Goal: Information Seeking & Learning: Learn about a topic

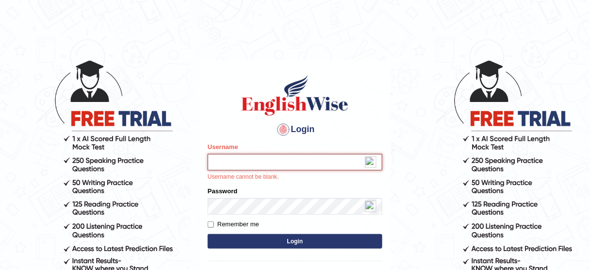
type input "prakriti446"
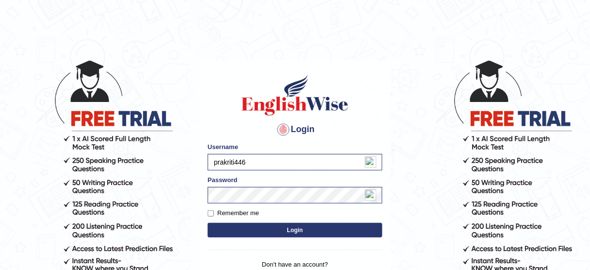
click at [278, 230] on button "Login" at bounding box center [295, 230] width 175 height 15
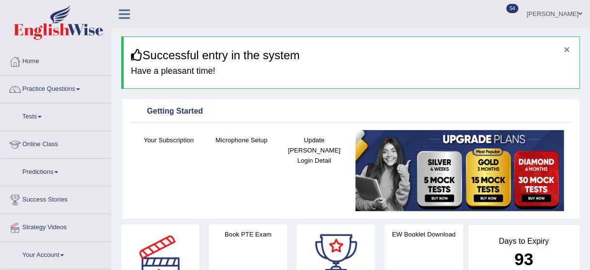
click at [569, 47] on button "×" at bounding box center [567, 49] width 6 height 10
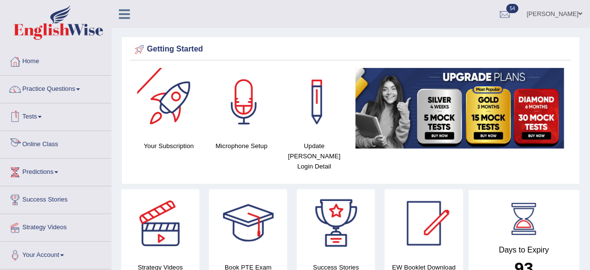
click at [41, 144] on link "Online Class" at bounding box center [55, 143] width 111 height 24
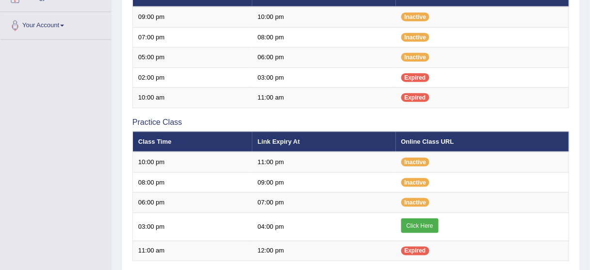
scroll to position [259, 0]
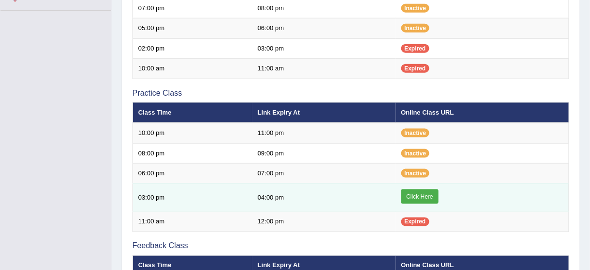
click at [427, 199] on link "Click Here" at bounding box center [419, 196] width 37 height 15
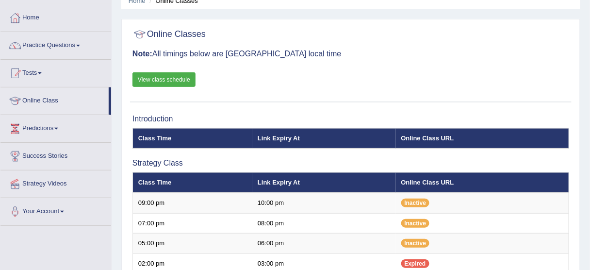
scroll to position [0, 0]
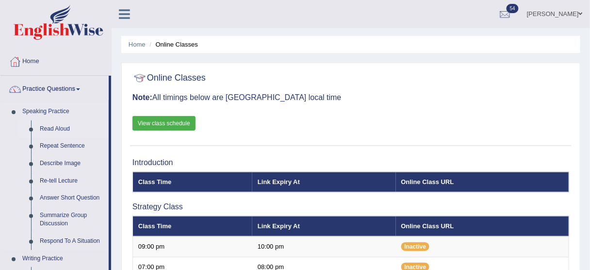
click at [64, 128] on link "Read Aloud" at bounding box center [71, 128] width 73 height 17
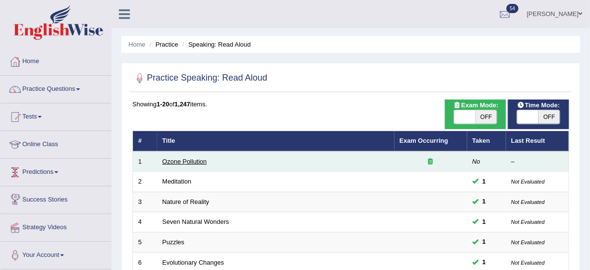
click at [187, 162] on link "Ozone Pollution" at bounding box center [185, 161] width 45 height 7
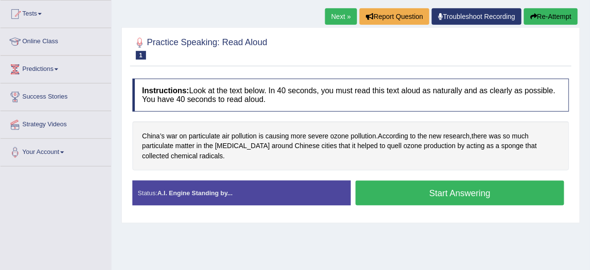
scroll to position [128, 0]
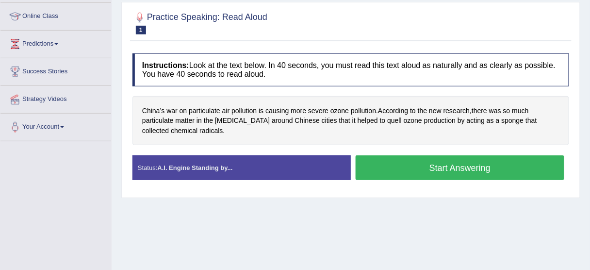
click at [490, 165] on button "Start Answering" at bounding box center [460, 167] width 209 height 25
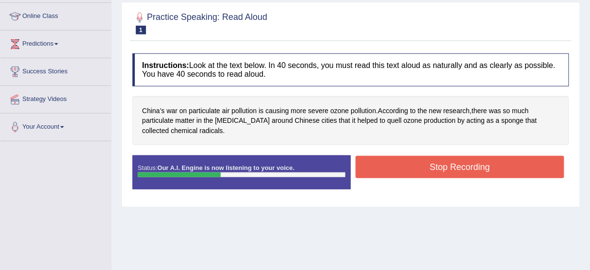
click at [490, 165] on button "Stop Recording" at bounding box center [460, 167] width 209 height 22
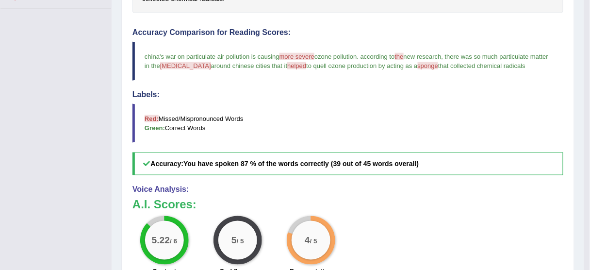
scroll to position [0, 0]
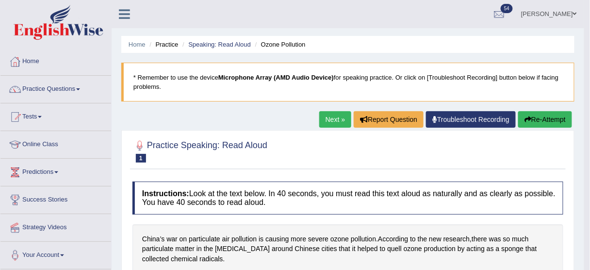
click at [342, 123] on link "Next »" at bounding box center [335, 119] width 32 height 17
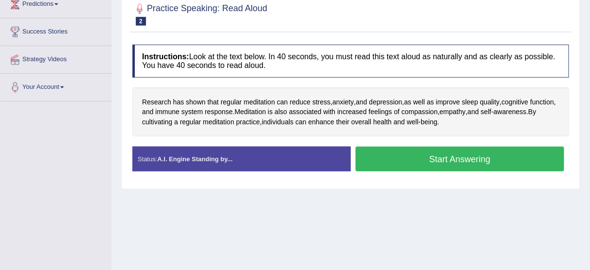
scroll to position [177, 0]
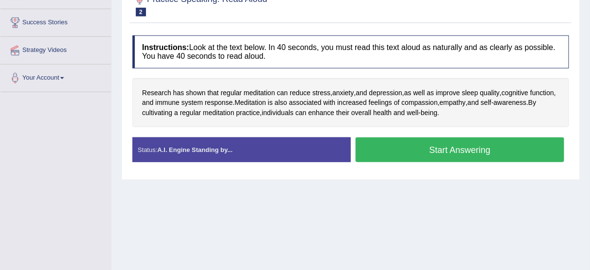
click at [530, 143] on button "Start Answering" at bounding box center [460, 149] width 209 height 25
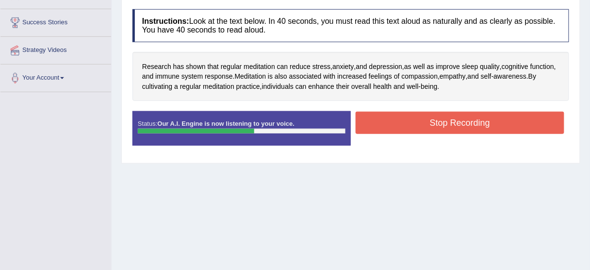
click at [463, 122] on button "Stop Recording" at bounding box center [460, 123] width 209 height 22
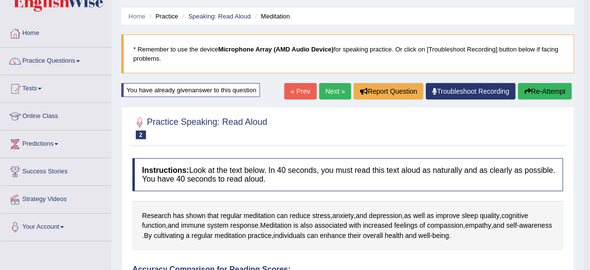
scroll to position [0, 0]
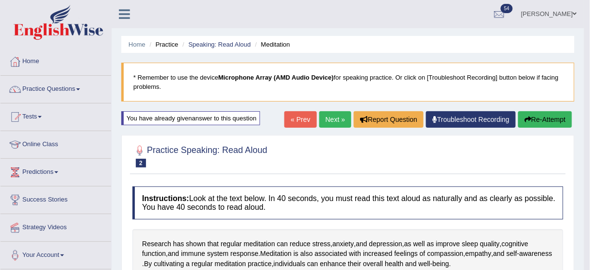
click at [325, 124] on link "Next »" at bounding box center [335, 119] width 32 height 17
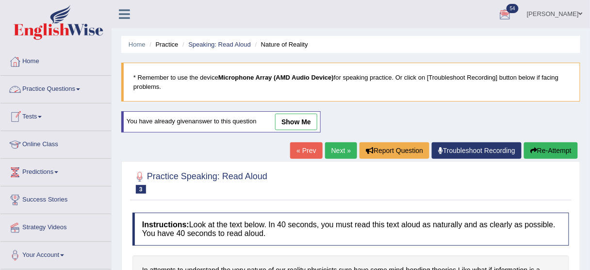
click at [36, 84] on link "Practice Questions" at bounding box center [55, 88] width 111 height 24
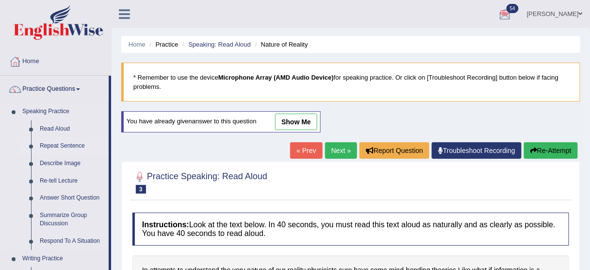
click at [50, 145] on link "Repeat Sentence" at bounding box center [71, 145] width 73 height 17
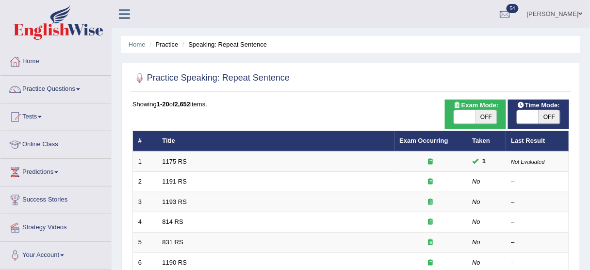
scroll to position [76, 0]
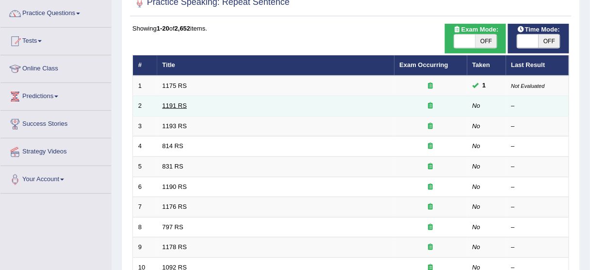
click at [174, 106] on link "1191 RS" at bounding box center [175, 105] width 25 height 7
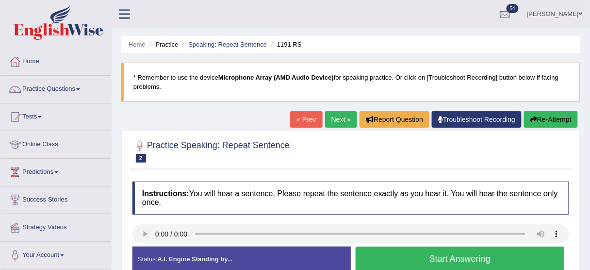
scroll to position [89, 0]
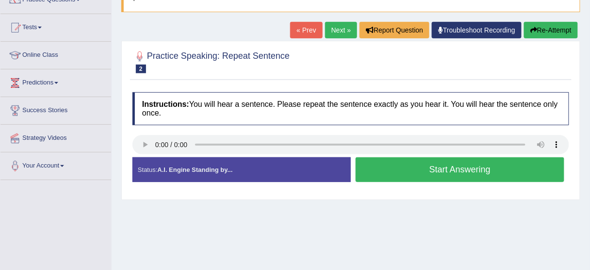
click at [397, 165] on button "Start Answering" at bounding box center [460, 169] width 209 height 25
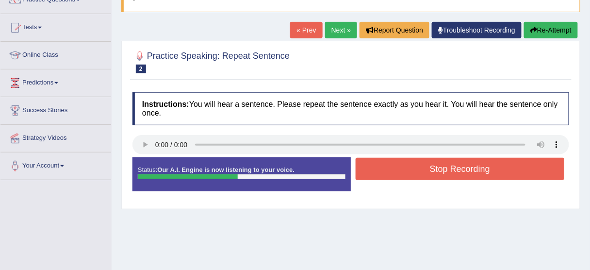
click at [397, 165] on button "Stop Recording" at bounding box center [460, 169] width 209 height 22
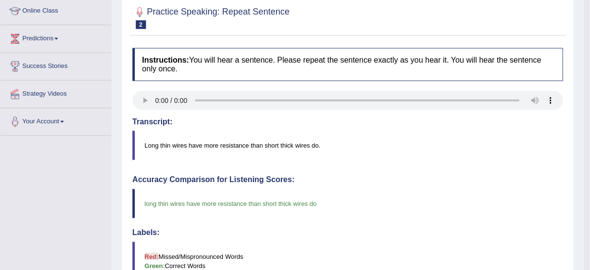
scroll to position [0, 0]
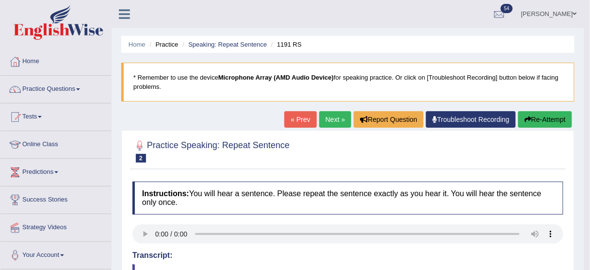
click at [339, 117] on link "Next »" at bounding box center [335, 119] width 32 height 17
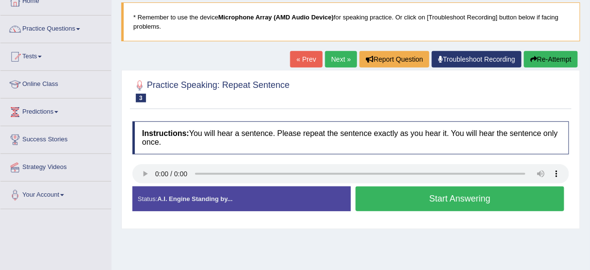
scroll to position [61, 0]
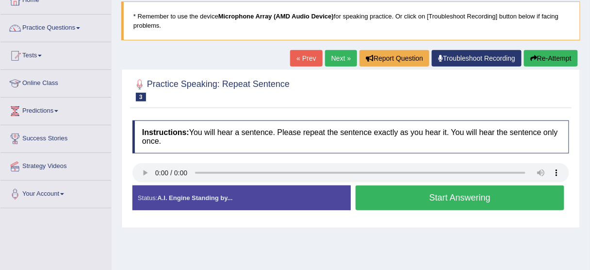
click at [420, 199] on button "Start Answering" at bounding box center [460, 197] width 209 height 25
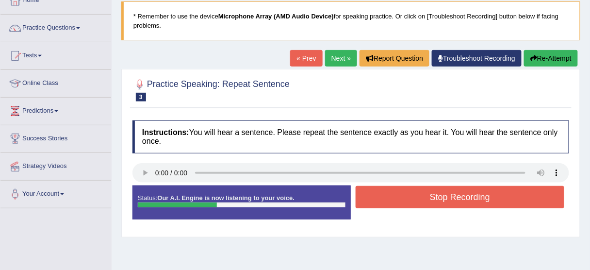
click at [420, 199] on button "Stop Recording" at bounding box center [460, 197] width 209 height 22
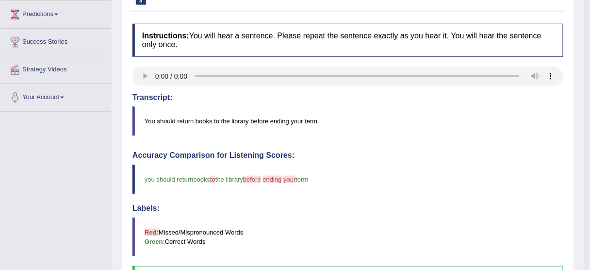
scroll to position [0, 0]
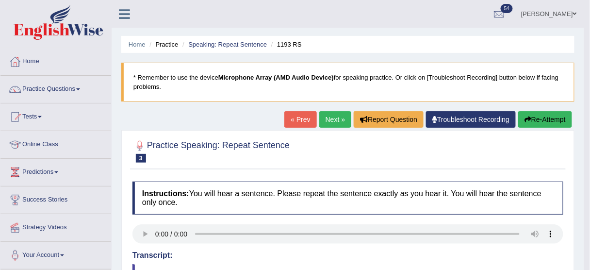
click at [340, 118] on link "Next »" at bounding box center [335, 119] width 32 height 17
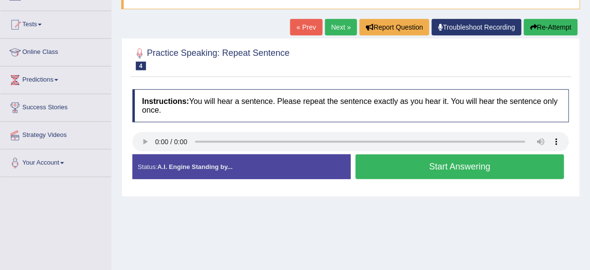
scroll to position [108, 0]
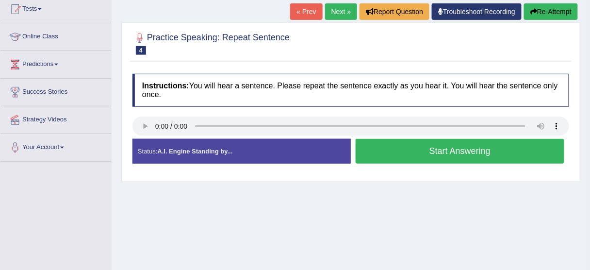
click at [467, 152] on button "Start Answering" at bounding box center [460, 151] width 209 height 25
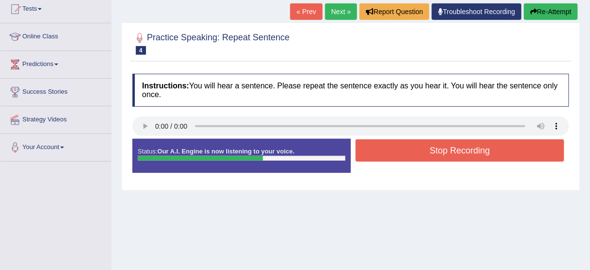
click at [467, 152] on button "Stop Recording" at bounding box center [460, 150] width 209 height 22
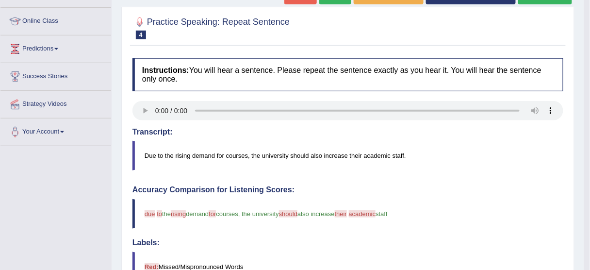
scroll to position [0, 0]
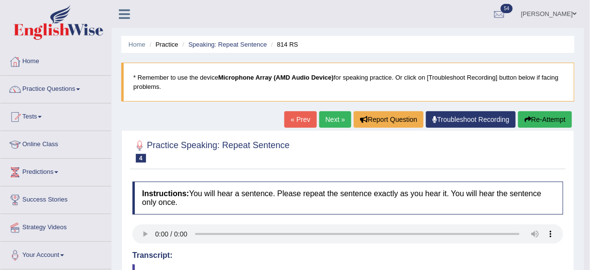
click at [338, 112] on link "Next »" at bounding box center [335, 119] width 32 height 17
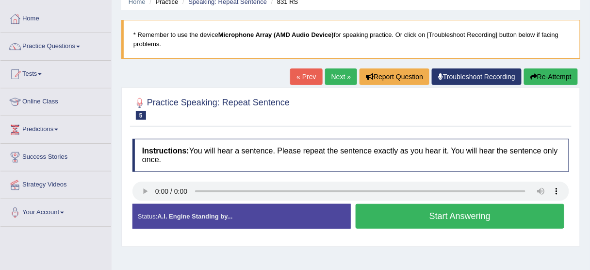
scroll to position [44, 0]
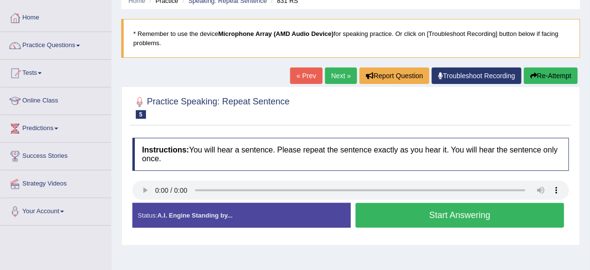
click at [488, 207] on button "Start Answering" at bounding box center [460, 215] width 209 height 25
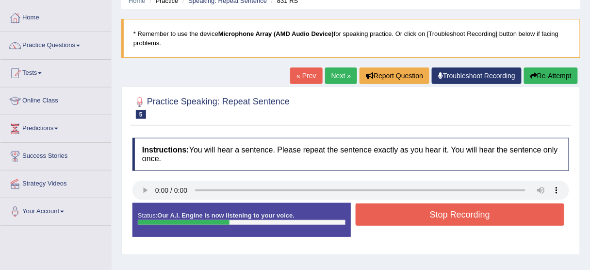
click at [488, 207] on button "Stop Recording" at bounding box center [460, 214] width 209 height 22
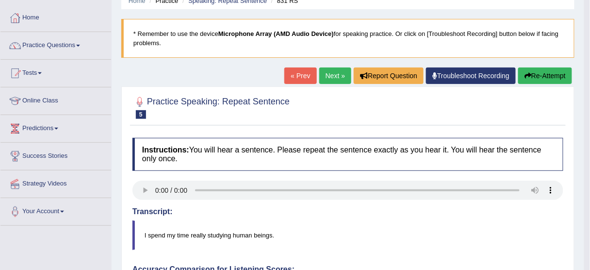
scroll to position [0, 0]
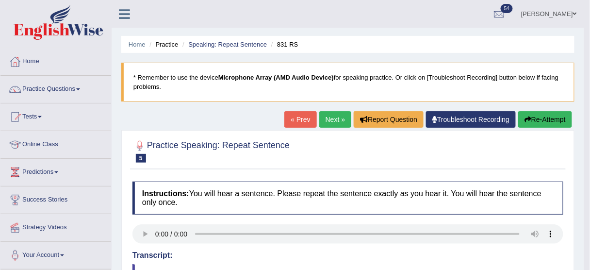
click at [538, 115] on button "Re-Attempt" at bounding box center [545, 119] width 54 height 17
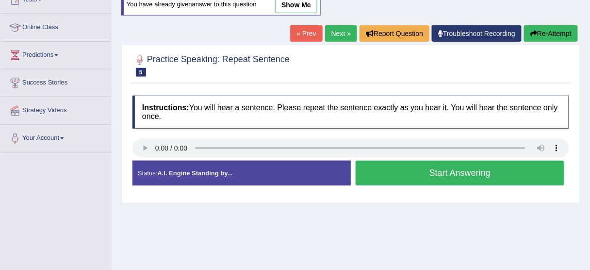
scroll to position [118, 0]
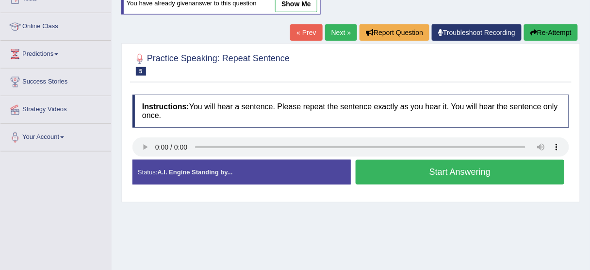
click at [428, 166] on button "Start Answering" at bounding box center [460, 172] width 209 height 25
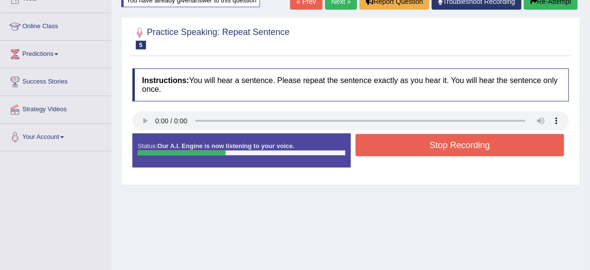
click at [400, 149] on button "Stop Recording" at bounding box center [460, 145] width 209 height 22
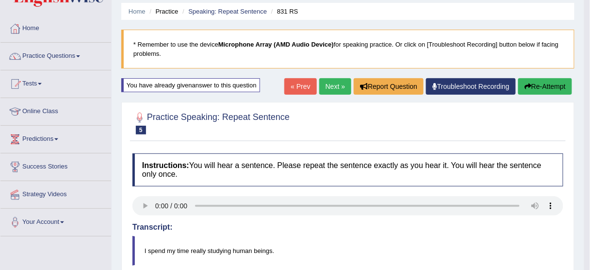
scroll to position [0, 0]
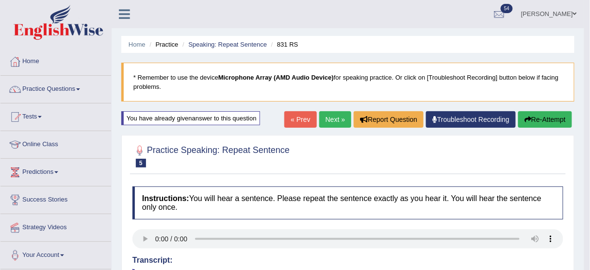
click at [341, 118] on link "Next »" at bounding box center [335, 119] width 32 height 17
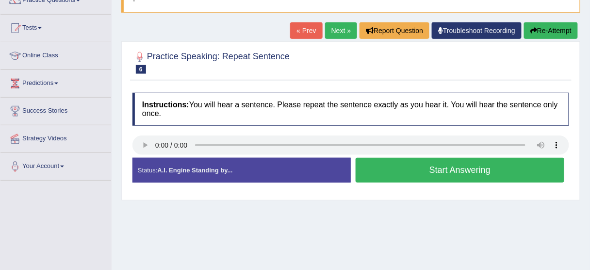
scroll to position [94, 0]
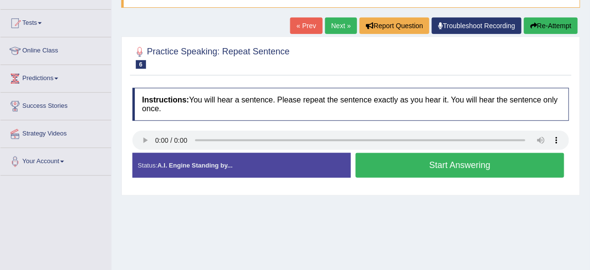
click at [372, 158] on button "Start Answering" at bounding box center [460, 165] width 209 height 25
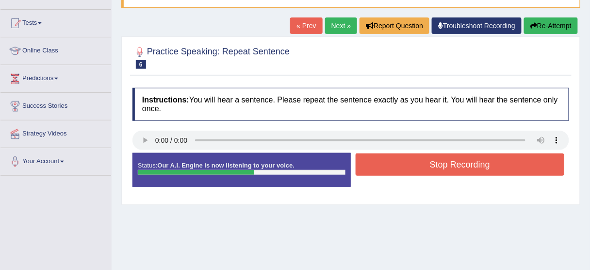
click at [372, 158] on button "Stop Recording" at bounding box center [460, 164] width 209 height 22
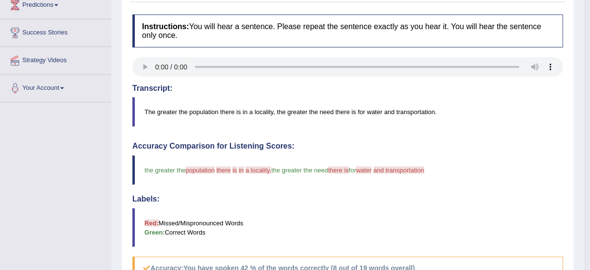
scroll to position [113, 0]
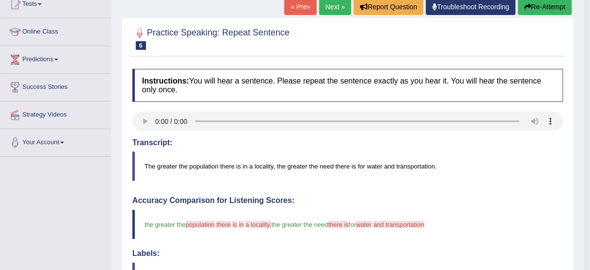
click at [332, 13] on link "Next »" at bounding box center [335, 7] width 32 height 17
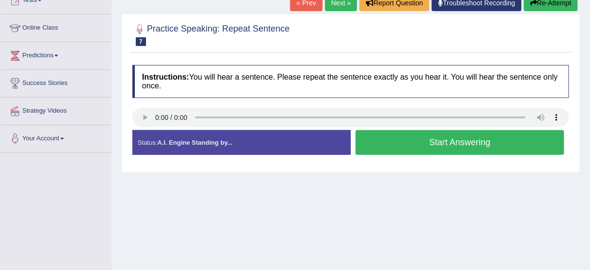
click at [590, 141] on html "Toggle navigation Home Practice Questions Speaking Practice Read Aloud Repeat S…" at bounding box center [295, 19] width 590 height 270
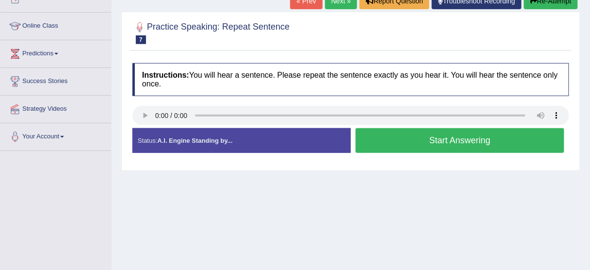
click at [478, 142] on button "Start Answering" at bounding box center [460, 140] width 209 height 25
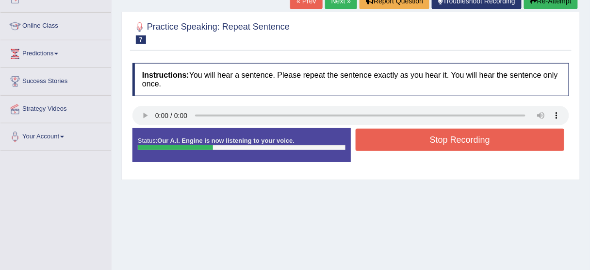
click at [478, 142] on button "Stop Recording" at bounding box center [460, 140] width 209 height 22
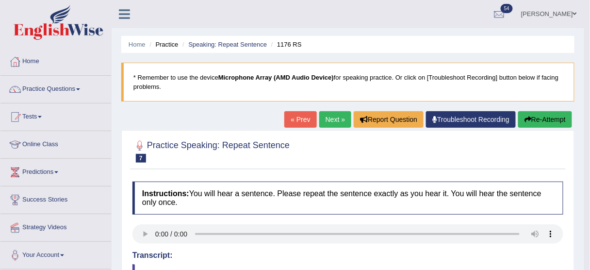
click at [340, 117] on link "Next »" at bounding box center [335, 119] width 32 height 17
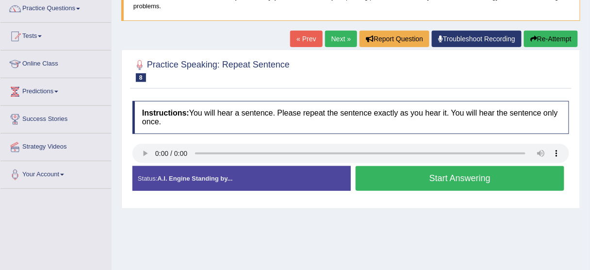
scroll to position [83, 0]
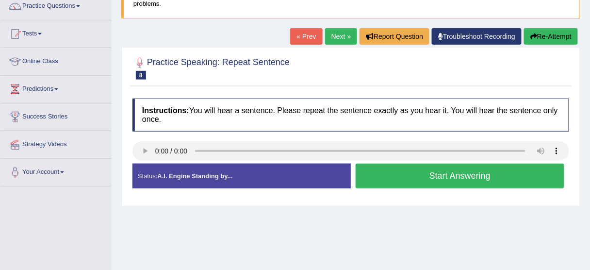
click at [442, 179] on button "Start Answering" at bounding box center [460, 176] width 209 height 25
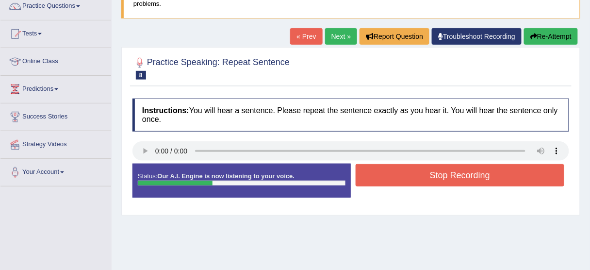
click at [442, 179] on button "Stop Recording" at bounding box center [460, 175] width 209 height 22
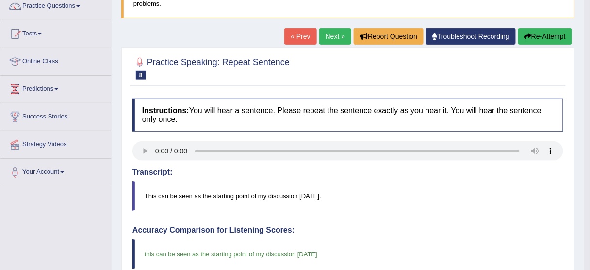
click at [336, 38] on link "Next »" at bounding box center [335, 36] width 32 height 17
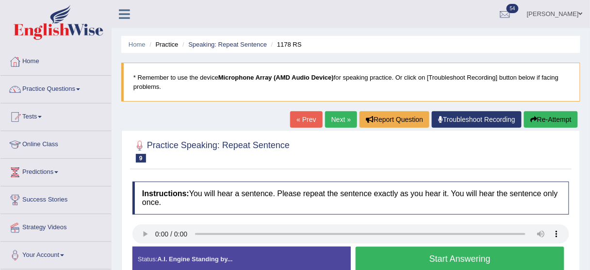
scroll to position [104, 0]
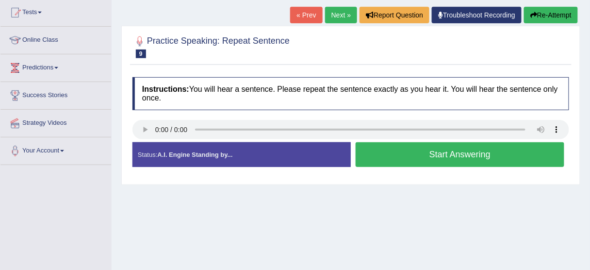
click at [406, 161] on button "Start Answering" at bounding box center [460, 154] width 209 height 25
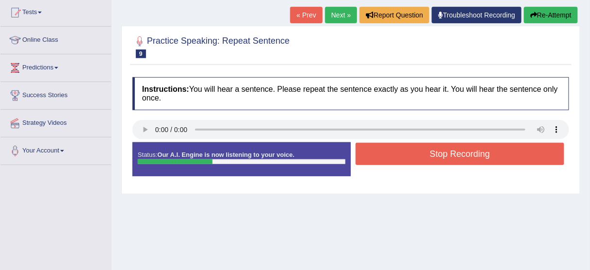
click at [406, 161] on button "Stop Recording" at bounding box center [460, 154] width 209 height 22
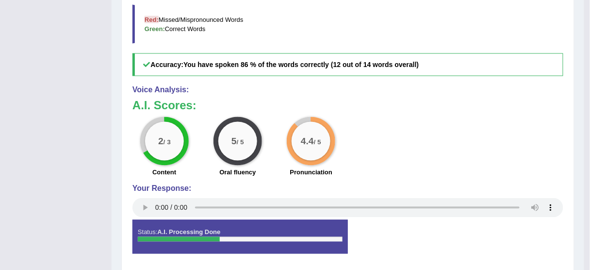
scroll to position [0, 0]
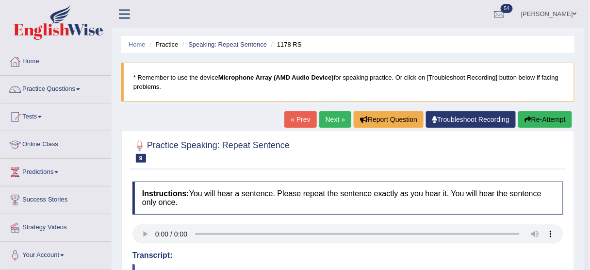
click at [331, 118] on link "Next »" at bounding box center [335, 119] width 32 height 17
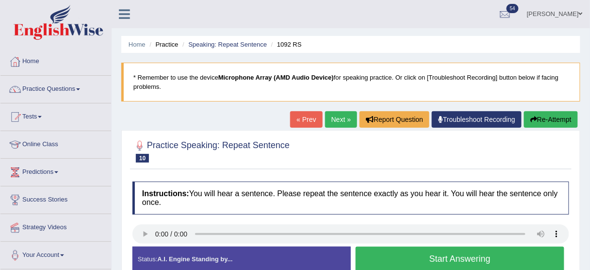
scroll to position [103, 0]
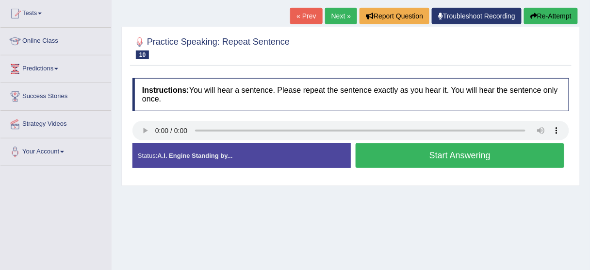
click at [443, 158] on button "Start Answering" at bounding box center [460, 155] width 209 height 25
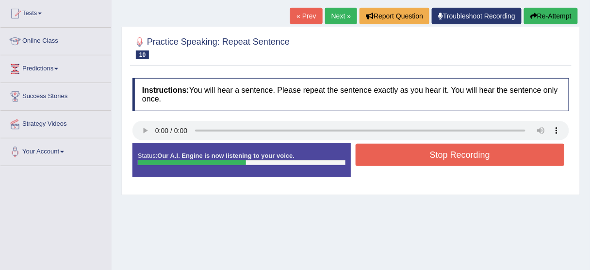
click at [443, 158] on button "Stop Recording" at bounding box center [460, 155] width 209 height 22
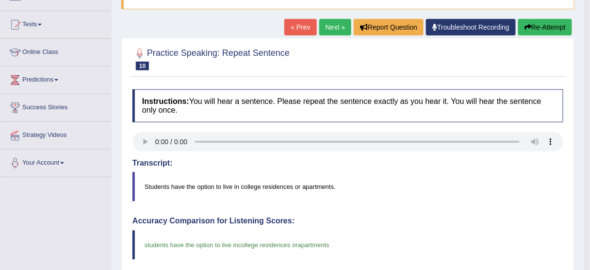
scroll to position [0, 0]
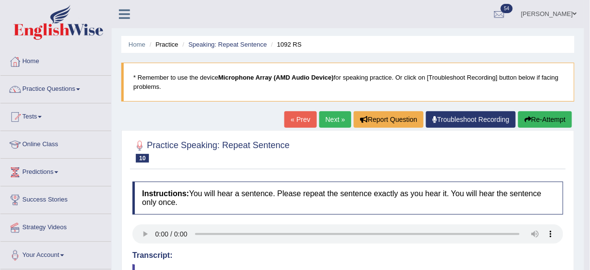
click at [335, 114] on link "Next »" at bounding box center [335, 119] width 32 height 17
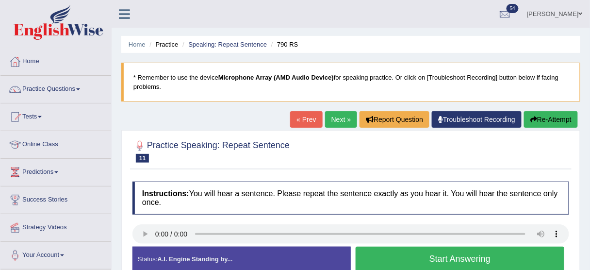
scroll to position [100, 0]
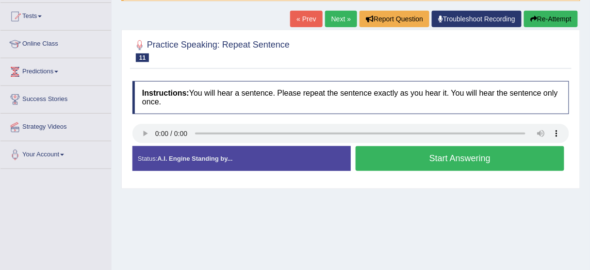
click at [470, 159] on button "Start Answering" at bounding box center [460, 158] width 209 height 25
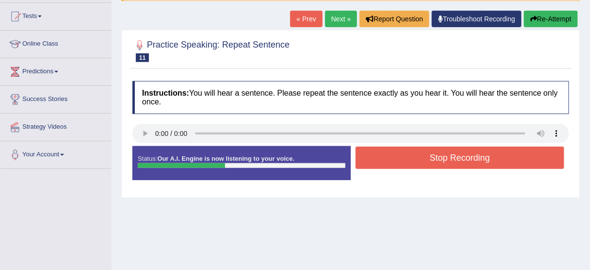
click at [470, 159] on button "Stop Recording" at bounding box center [460, 158] width 209 height 22
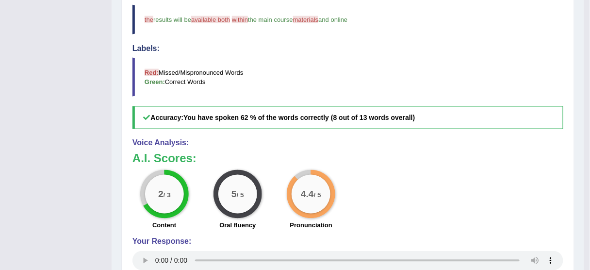
scroll to position [0, 0]
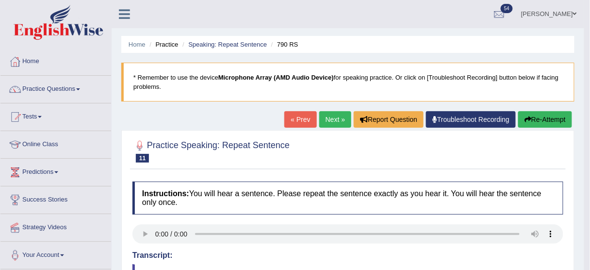
click at [331, 123] on link "Next »" at bounding box center [335, 119] width 32 height 17
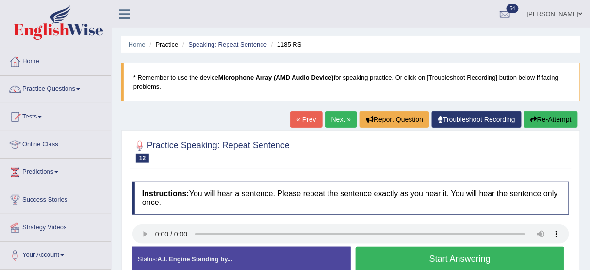
scroll to position [101, 0]
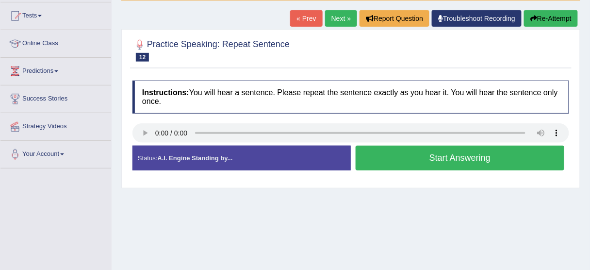
click at [474, 150] on button "Start Answering" at bounding box center [460, 158] width 209 height 25
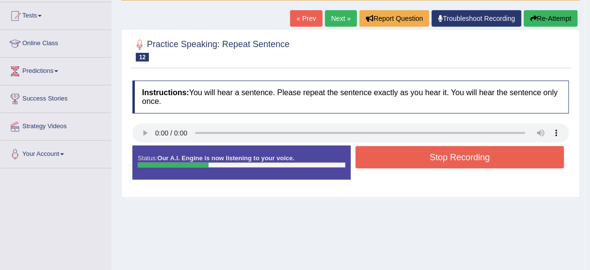
click at [474, 150] on button "Stop Recording" at bounding box center [460, 157] width 209 height 22
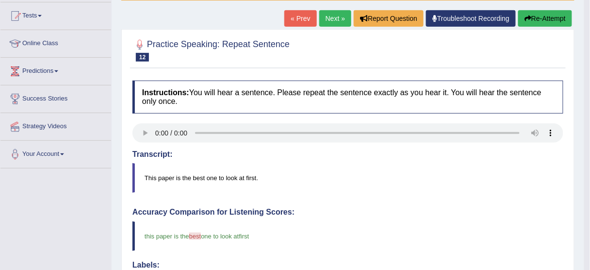
scroll to position [97, 0]
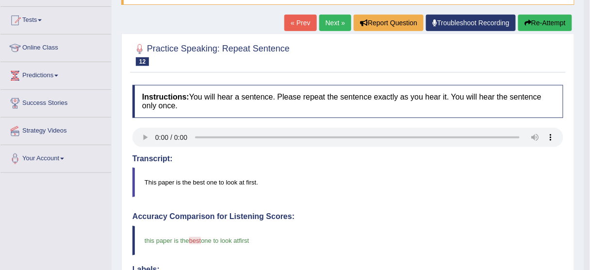
click at [327, 29] on link "Next »" at bounding box center [335, 23] width 32 height 17
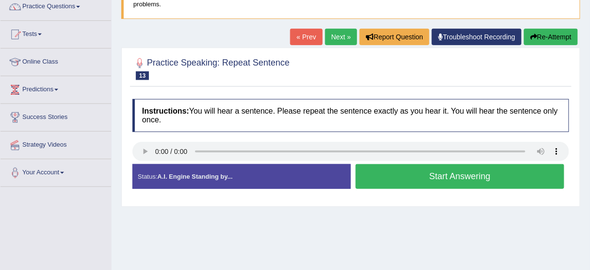
scroll to position [92, 0]
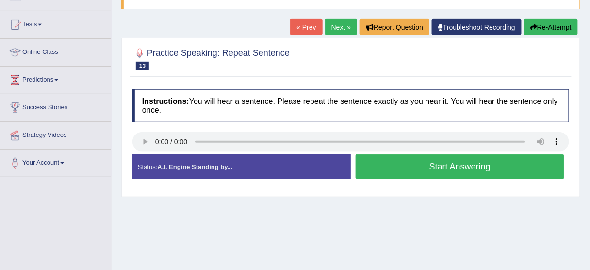
click at [399, 162] on button "Start Answering" at bounding box center [460, 166] width 209 height 25
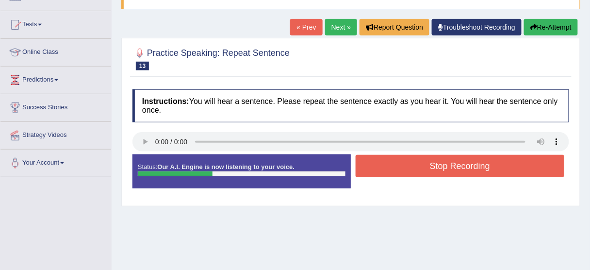
click at [399, 162] on button "Stop Recording" at bounding box center [460, 166] width 209 height 22
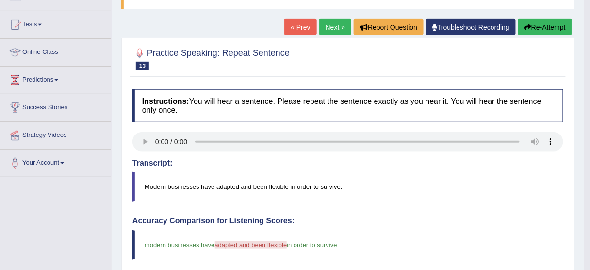
click at [342, 25] on link "Next »" at bounding box center [335, 27] width 32 height 17
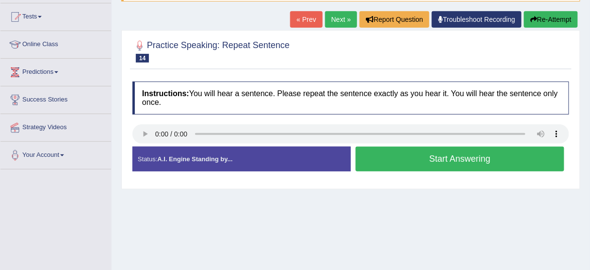
scroll to position [116, 0]
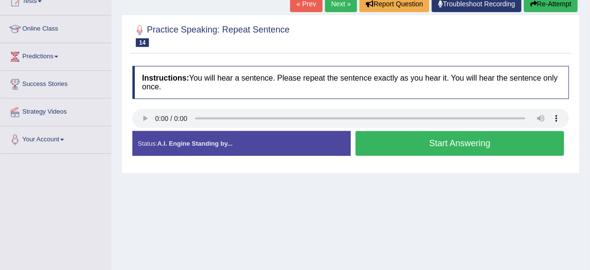
click at [411, 144] on button "Start Answering" at bounding box center [460, 143] width 209 height 25
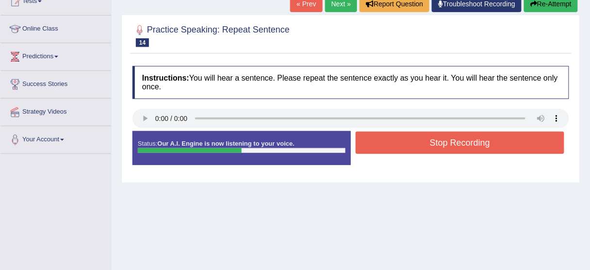
click at [411, 144] on button "Stop Recording" at bounding box center [460, 143] width 209 height 22
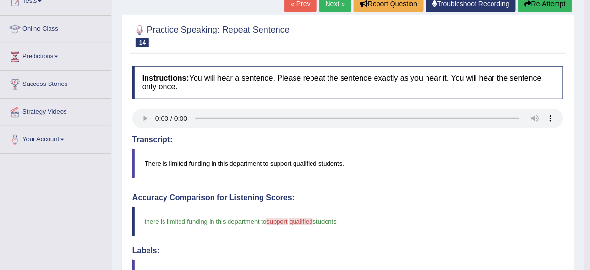
scroll to position [17, 0]
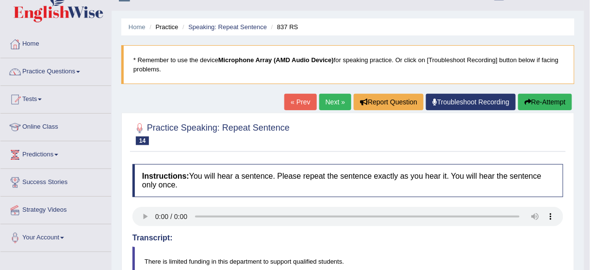
click at [339, 100] on link "Next »" at bounding box center [335, 102] width 32 height 17
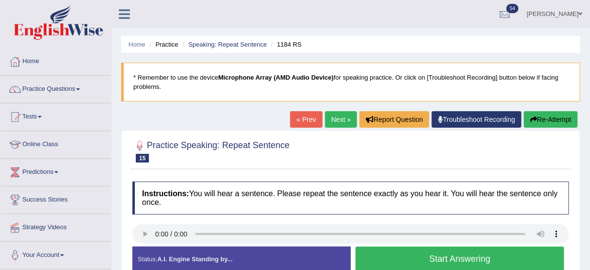
scroll to position [90, 0]
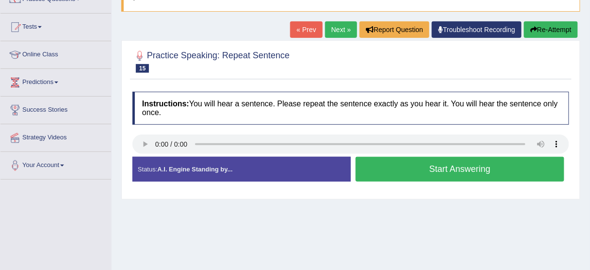
click at [450, 166] on button "Start Answering" at bounding box center [460, 169] width 209 height 25
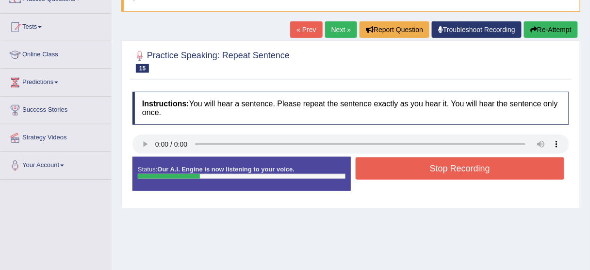
click at [450, 166] on button "Stop Recording" at bounding box center [460, 168] width 209 height 22
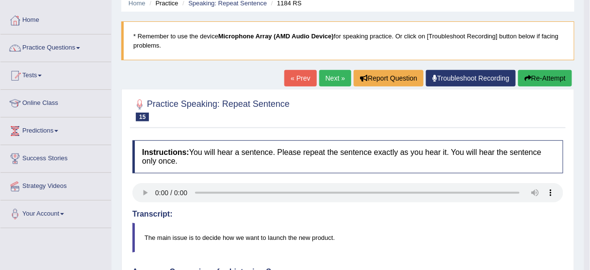
scroll to position [0, 0]
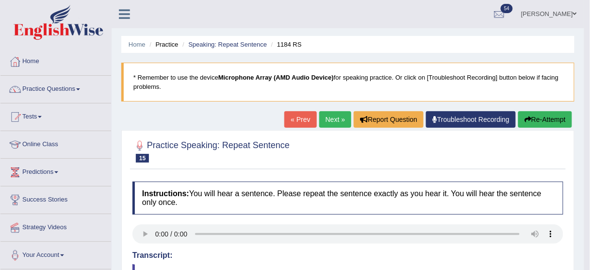
click at [335, 114] on link "Next »" at bounding box center [335, 119] width 32 height 17
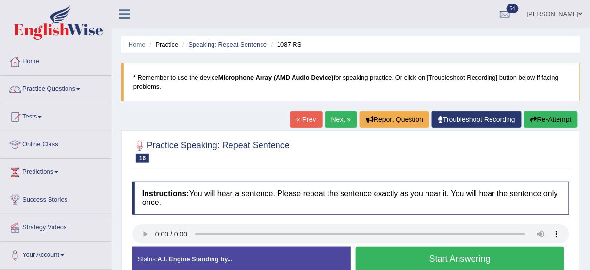
scroll to position [81, 0]
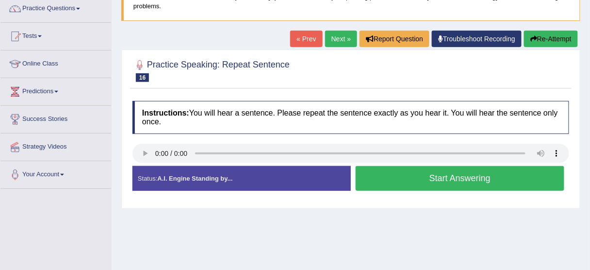
click at [437, 174] on button "Start Answering" at bounding box center [460, 178] width 209 height 25
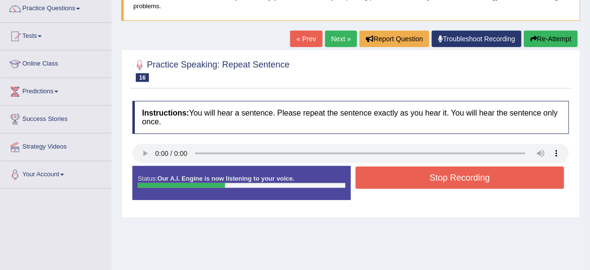
click at [437, 174] on button "Stop Recording" at bounding box center [460, 177] width 209 height 22
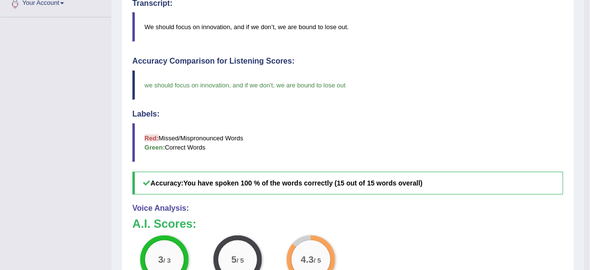
scroll to position [0, 0]
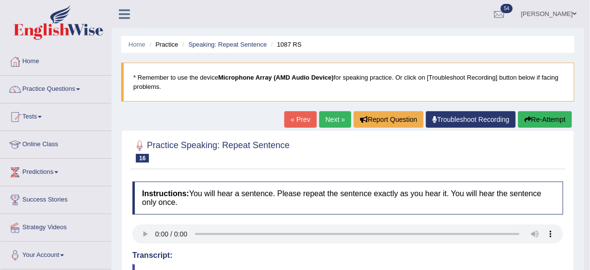
click at [328, 119] on link "Next »" at bounding box center [335, 119] width 32 height 17
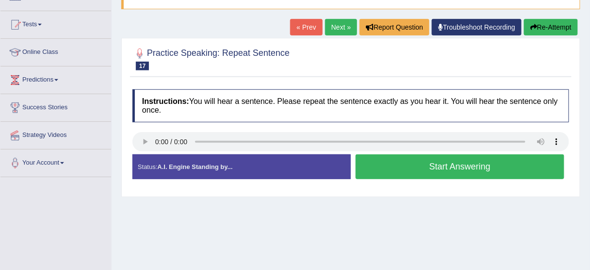
drag, startPoint x: 0, startPoint y: 0, endPoint x: 589, endPoint y: 118, distance: 601.0
click at [589, 118] on html "Toggle navigation Home Practice Questions Speaking Practice Read Aloud Repeat S…" at bounding box center [295, 43] width 590 height 270
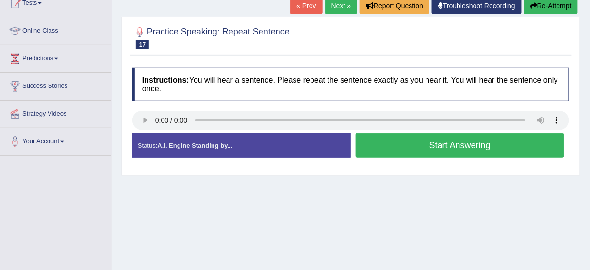
click at [473, 139] on button "Start Answering" at bounding box center [460, 145] width 209 height 25
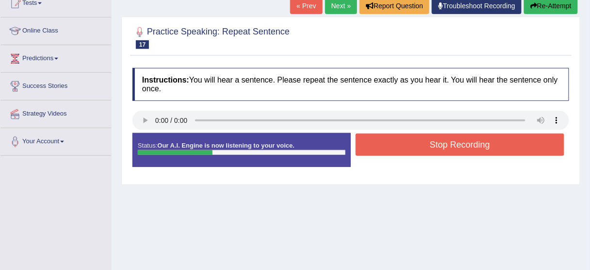
click at [473, 139] on button "Stop Recording" at bounding box center [460, 144] width 209 height 22
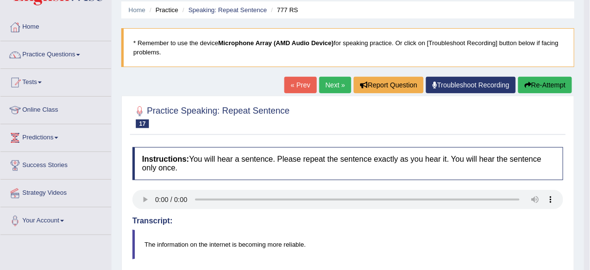
scroll to position [33, 0]
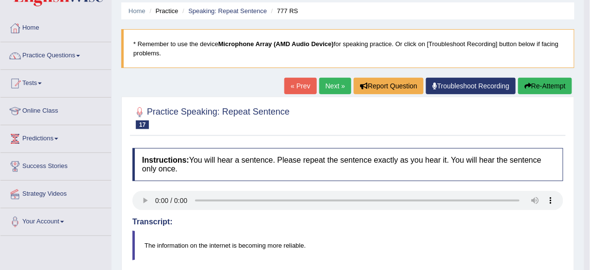
click at [326, 85] on link "Next »" at bounding box center [335, 86] width 32 height 17
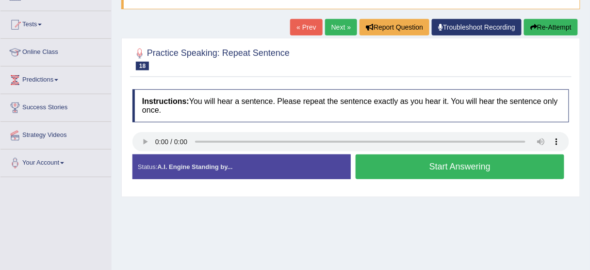
scroll to position [93, 0]
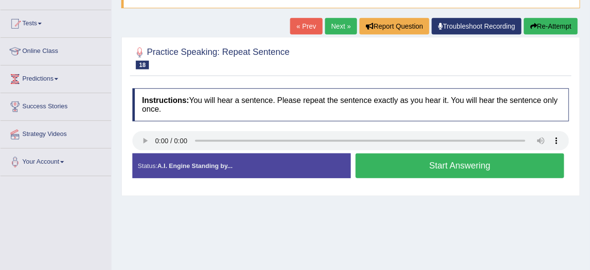
click at [364, 171] on button "Start Answering" at bounding box center [460, 165] width 209 height 25
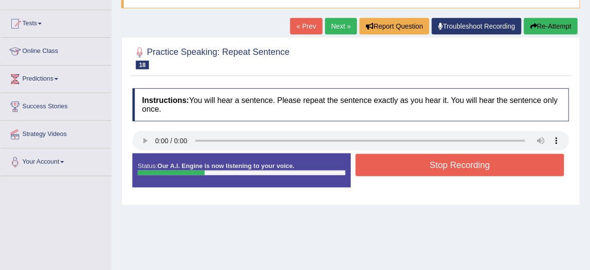
click at [364, 171] on button "Stop Recording" at bounding box center [460, 165] width 209 height 22
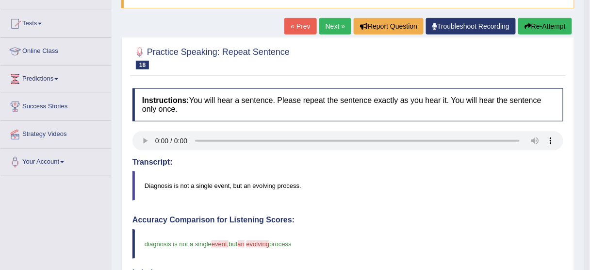
click at [588, 123] on body "Toggle navigation Home Practice Questions Speaking Practice Read Aloud Repeat S…" at bounding box center [295, 42] width 590 height 270
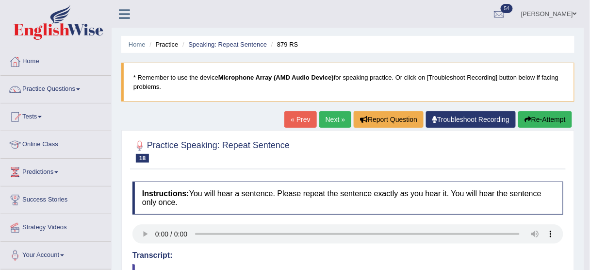
click at [324, 112] on link "Next »" at bounding box center [335, 119] width 32 height 17
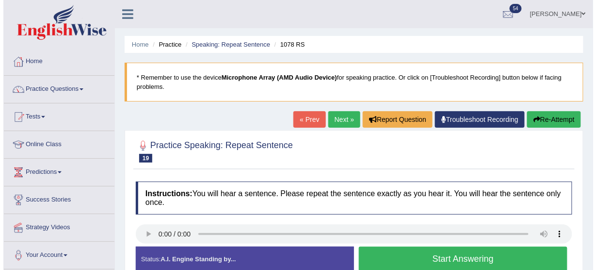
scroll to position [96, 0]
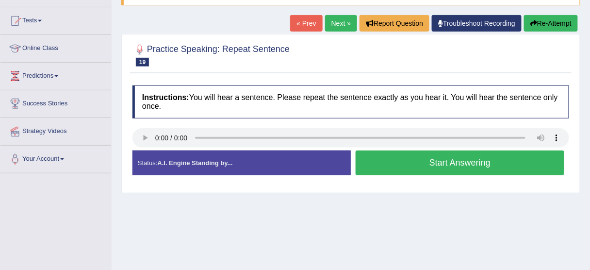
click at [405, 168] on button "Start Answering" at bounding box center [460, 162] width 209 height 25
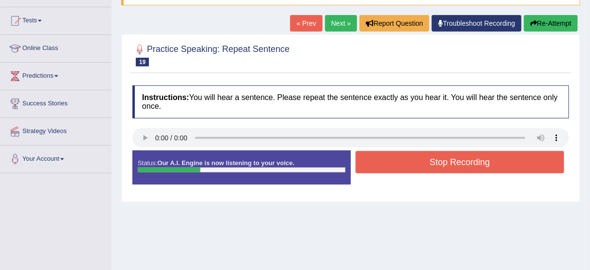
click at [405, 168] on button "Stop Recording" at bounding box center [460, 162] width 209 height 22
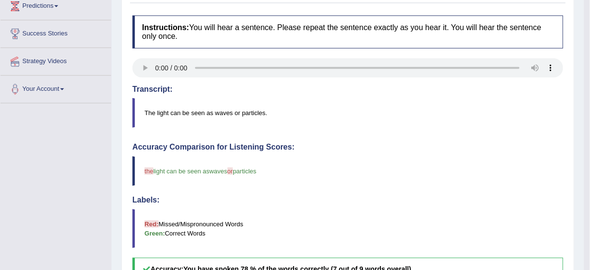
scroll to position [87, 0]
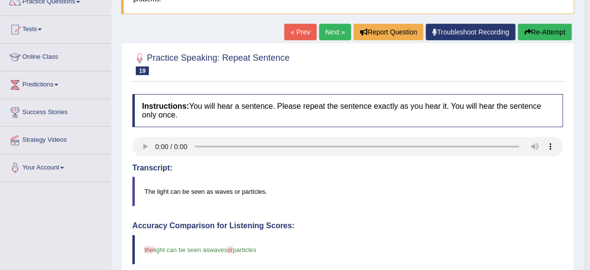
click at [327, 36] on link "Next »" at bounding box center [335, 32] width 32 height 17
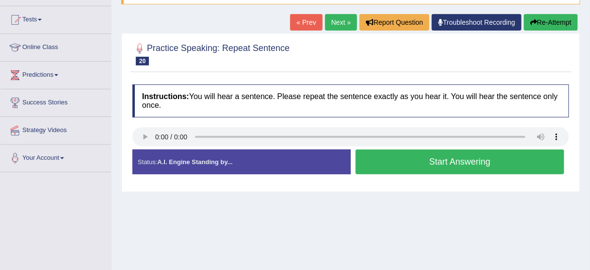
scroll to position [99, 0]
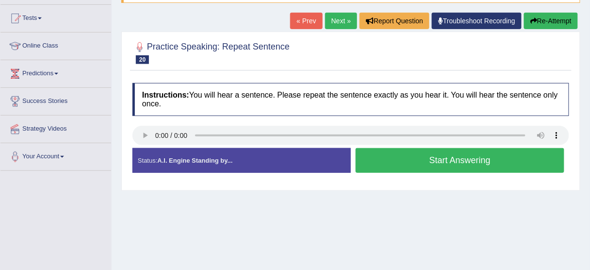
click at [386, 168] on button "Start Answering" at bounding box center [460, 160] width 209 height 25
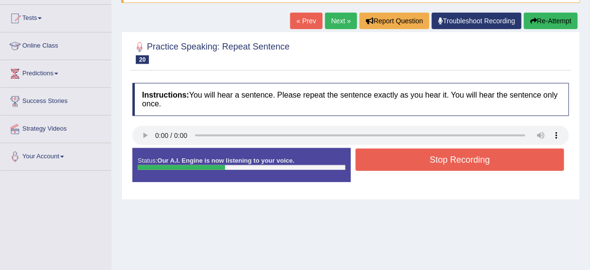
click at [386, 168] on button "Stop Recording" at bounding box center [460, 160] width 209 height 22
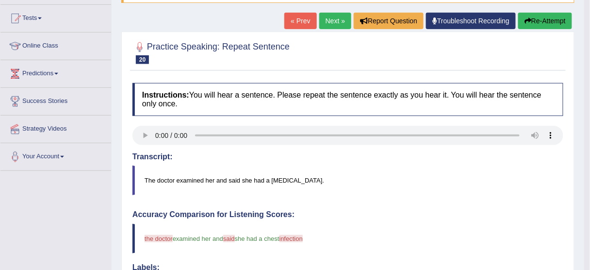
scroll to position [16, 0]
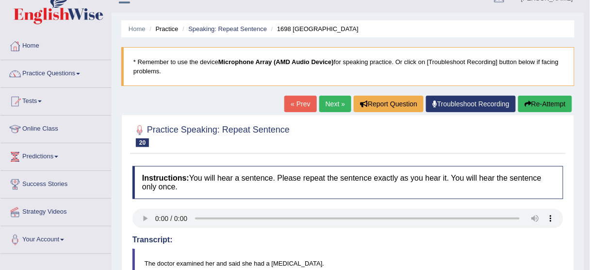
click at [545, 97] on button "Re-Attempt" at bounding box center [545, 104] width 54 height 17
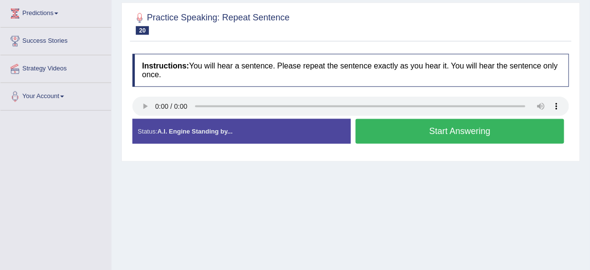
scroll to position [162, 0]
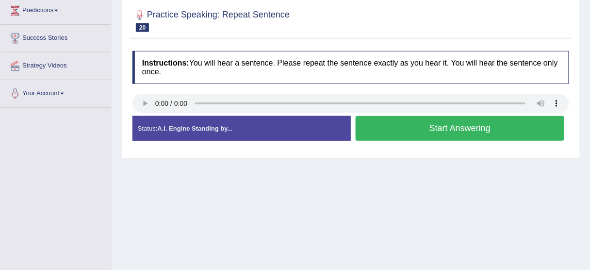
click at [403, 130] on button "Start Answering" at bounding box center [460, 128] width 209 height 25
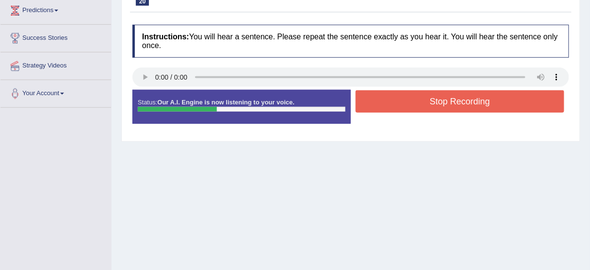
click at [437, 97] on button "Stop Recording" at bounding box center [460, 101] width 209 height 22
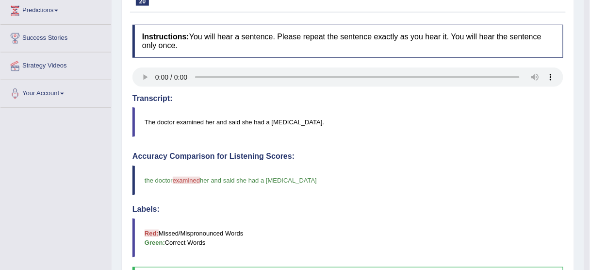
scroll to position [0, 0]
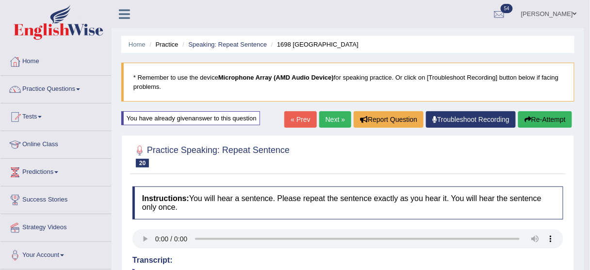
click at [329, 124] on link "Next »" at bounding box center [335, 119] width 32 height 17
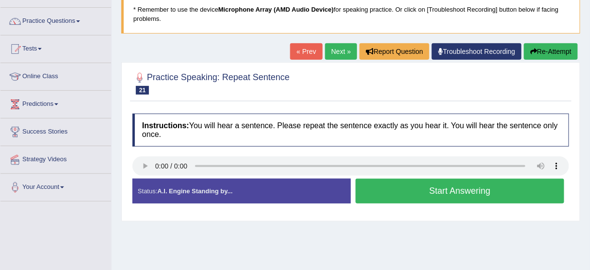
scroll to position [74, 0]
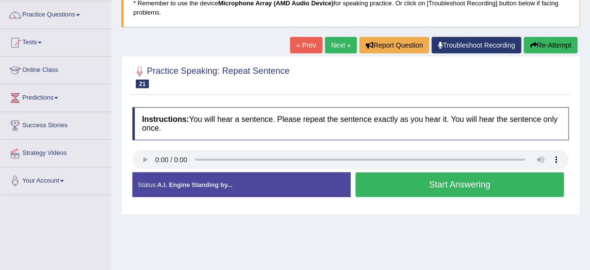
click at [424, 186] on button "Start Answering" at bounding box center [460, 184] width 209 height 25
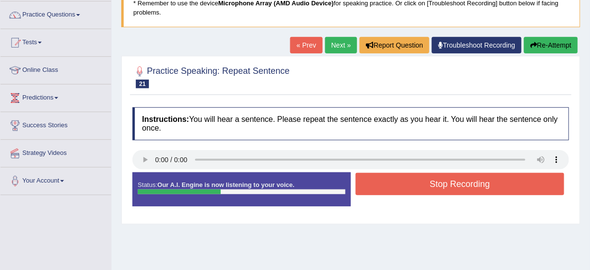
click at [424, 186] on button "Stop Recording" at bounding box center [460, 184] width 209 height 22
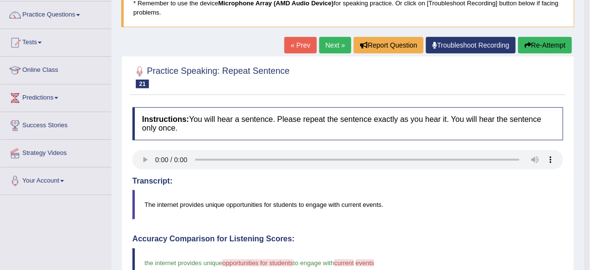
click at [325, 51] on link "Next »" at bounding box center [335, 45] width 32 height 17
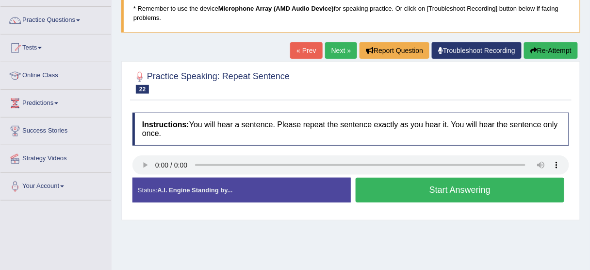
scroll to position [83, 0]
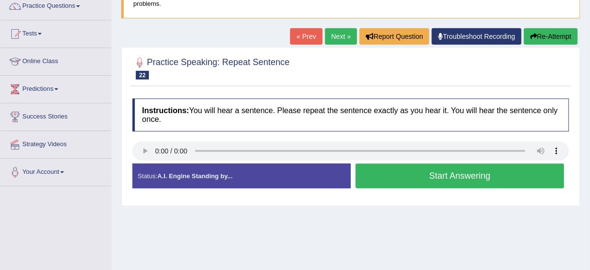
click at [435, 171] on button "Start Answering" at bounding box center [460, 176] width 209 height 25
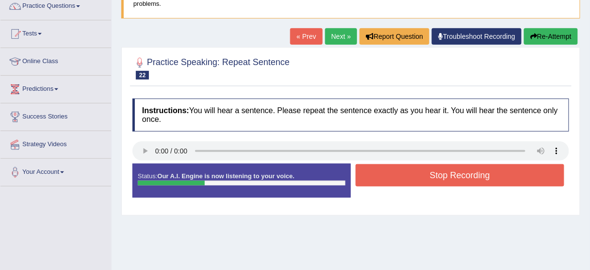
click at [435, 171] on button "Stop Recording" at bounding box center [460, 175] width 209 height 22
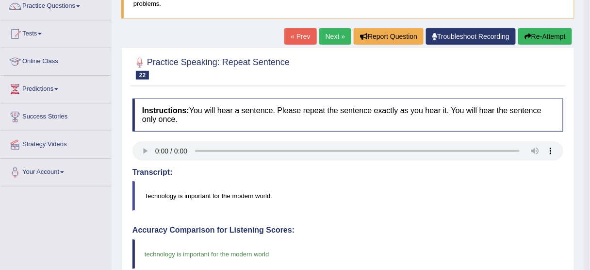
click at [334, 37] on link "Next »" at bounding box center [335, 36] width 32 height 17
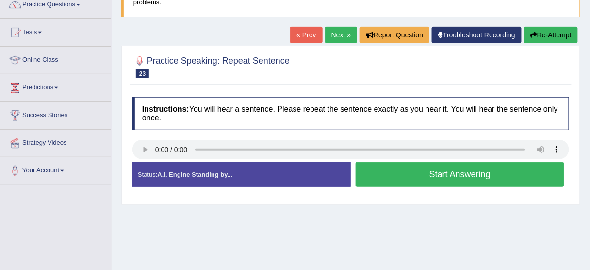
scroll to position [120, 0]
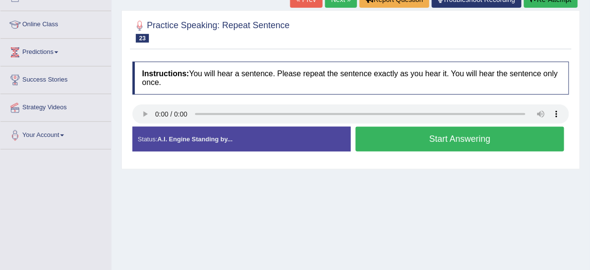
click at [426, 135] on button "Start Answering" at bounding box center [460, 139] width 209 height 25
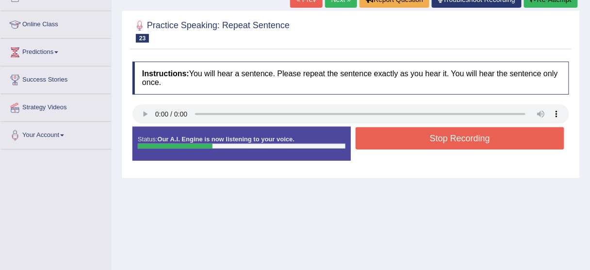
click at [426, 135] on button "Stop Recording" at bounding box center [460, 138] width 209 height 22
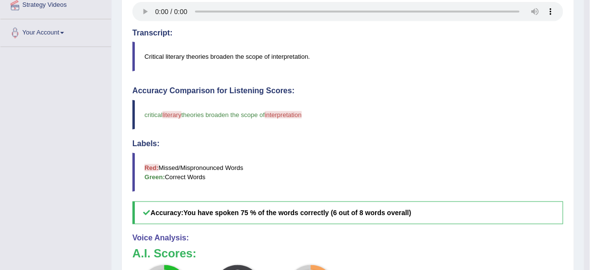
scroll to position [0, 0]
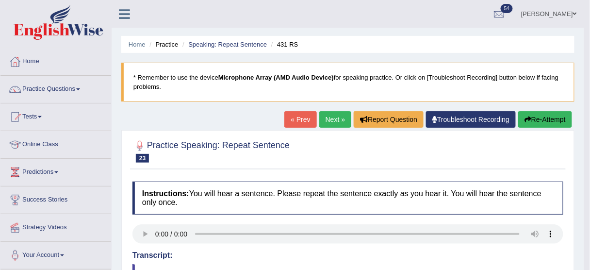
click at [340, 123] on link "Next »" at bounding box center [335, 119] width 32 height 17
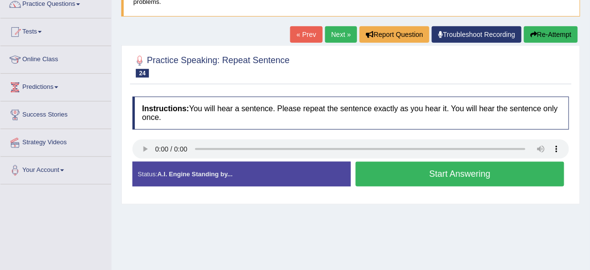
scroll to position [90, 0]
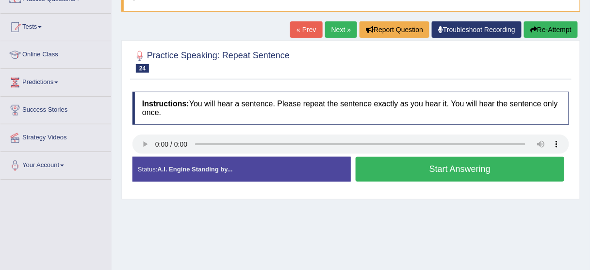
click at [469, 174] on button "Start Answering" at bounding box center [460, 169] width 209 height 25
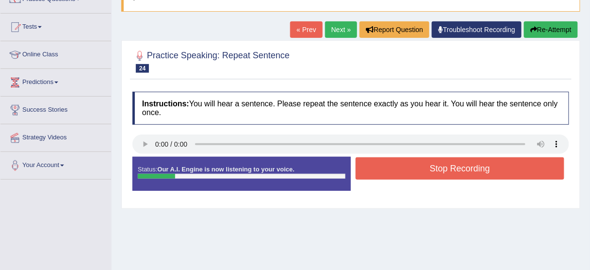
click at [469, 174] on button "Stop Recording" at bounding box center [460, 168] width 209 height 22
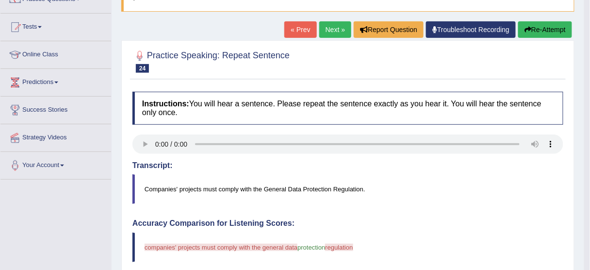
click at [542, 33] on button "Re-Attempt" at bounding box center [545, 29] width 54 height 17
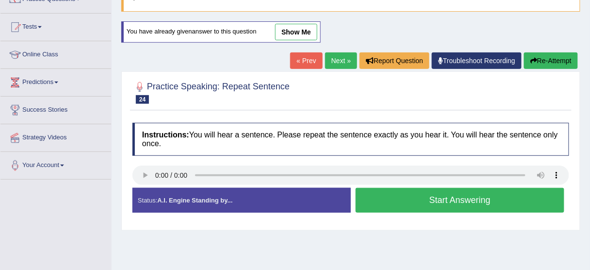
click at [414, 202] on button "Start Answering" at bounding box center [460, 200] width 209 height 25
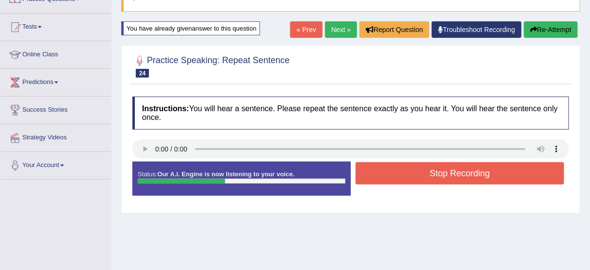
click at [411, 177] on button "Stop Recording" at bounding box center [460, 173] width 209 height 22
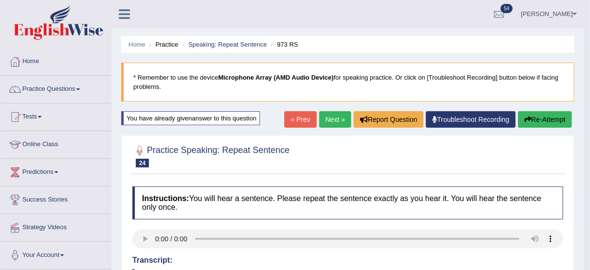
click at [330, 124] on link "Next »" at bounding box center [335, 119] width 32 height 17
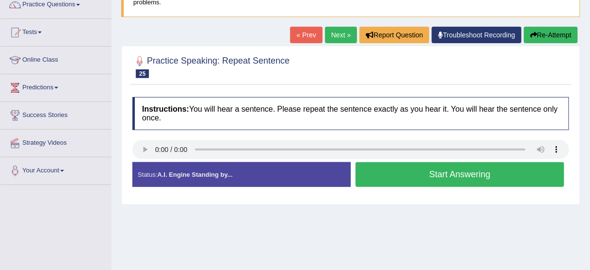
scroll to position [104, 0]
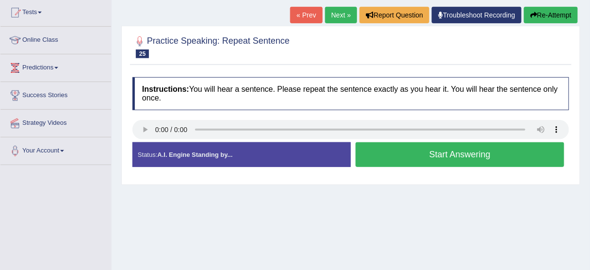
click at [489, 151] on button "Start Answering" at bounding box center [460, 154] width 209 height 25
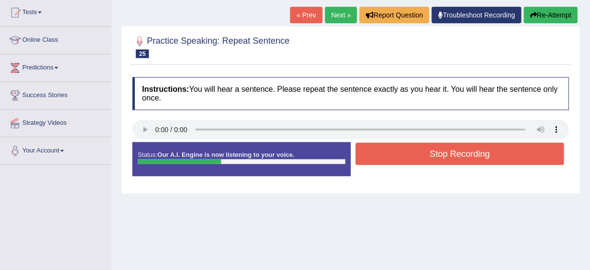
click at [489, 151] on button "Stop Recording" at bounding box center [460, 154] width 209 height 22
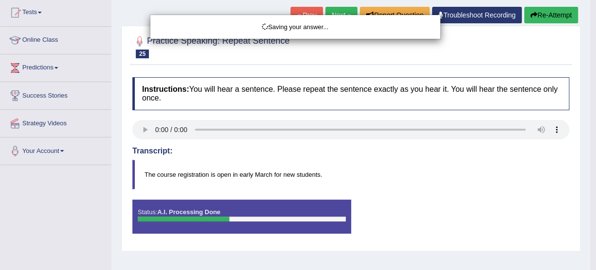
click at [489, 151] on body "Toggle navigation Home Practice Questions Speaking Practice Read Aloud Repeat S…" at bounding box center [298, 31] width 596 height 270
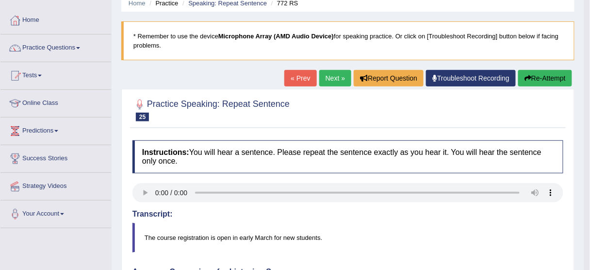
scroll to position [36, 0]
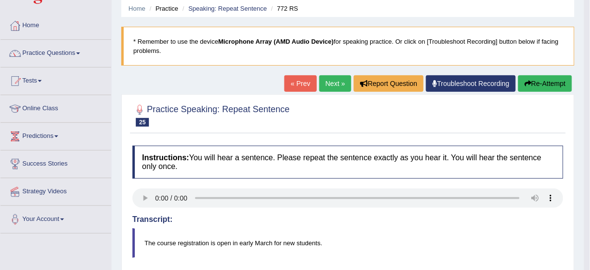
click at [325, 83] on link "Next »" at bounding box center [335, 83] width 32 height 17
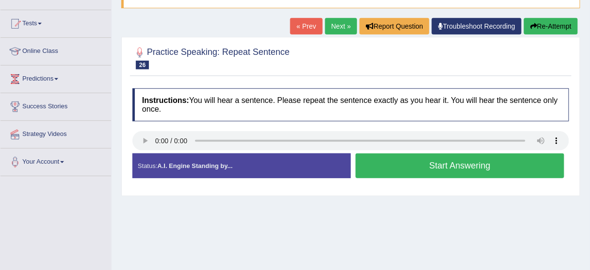
scroll to position [112, 0]
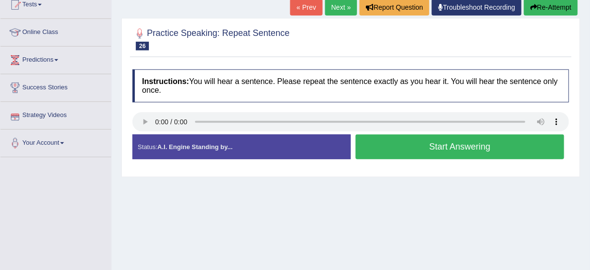
click at [391, 142] on button "Start Answering" at bounding box center [460, 146] width 209 height 25
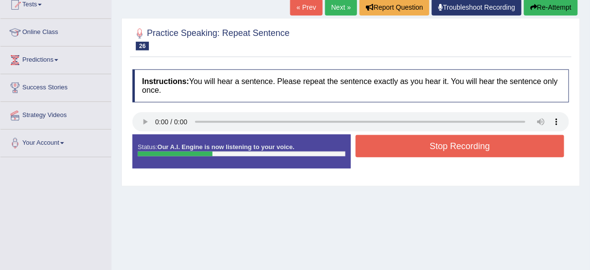
click at [391, 142] on button "Stop Recording" at bounding box center [460, 146] width 209 height 22
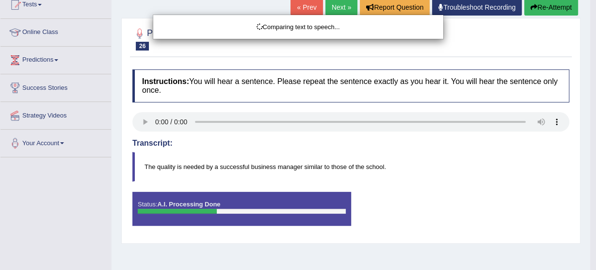
click at [391, 142] on div "Comparing text to speech..." at bounding box center [298, 135] width 596 height 270
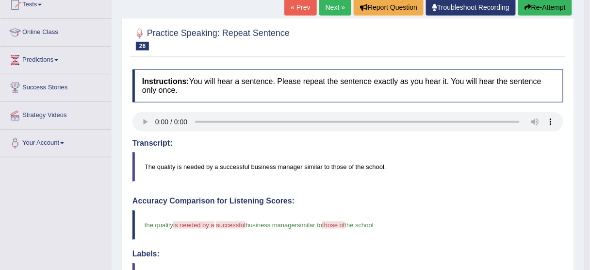
click at [338, 3] on link "Next »" at bounding box center [335, 7] width 32 height 17
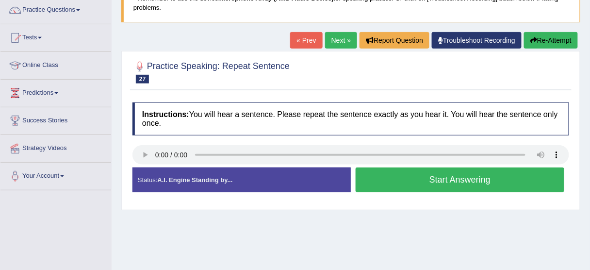
scroll to position [114, 0]
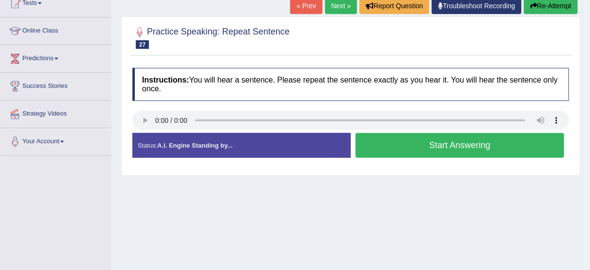
click at [443, 146] on button "Start Answering" at bounding box center [460, 145] width 209 height 25
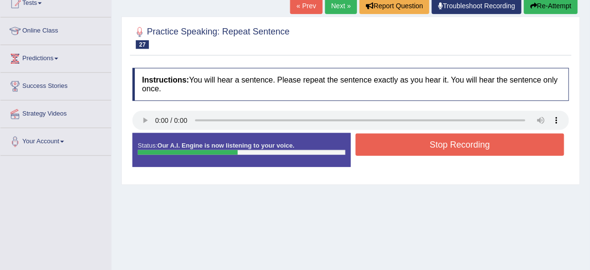
click at [443, 146] on button "Stop Recording" at bounding box center [460, 144] width 209 height 22
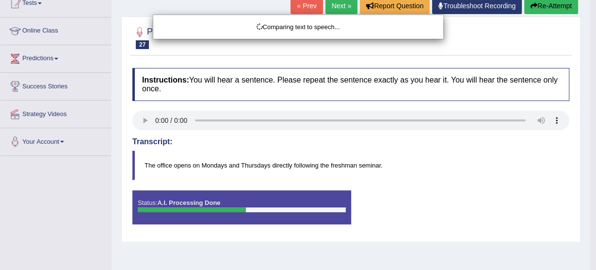
click at [443, 146] on div "Comparing text to speech..." at bounding box center [298, 135] width 596 height 270
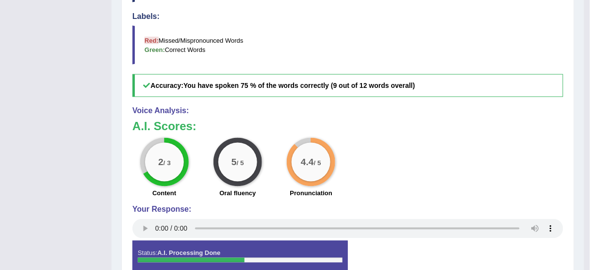
scroll to position [31, 0]
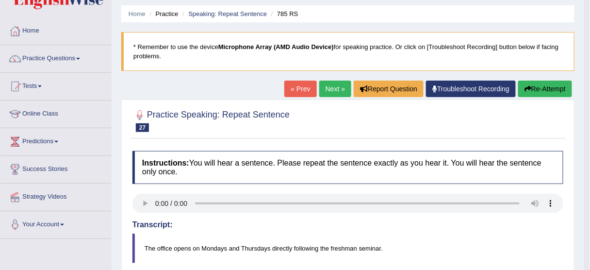
click at [335, 93] on link "Next »" at bounding box center [335, 89] width 32 height 17
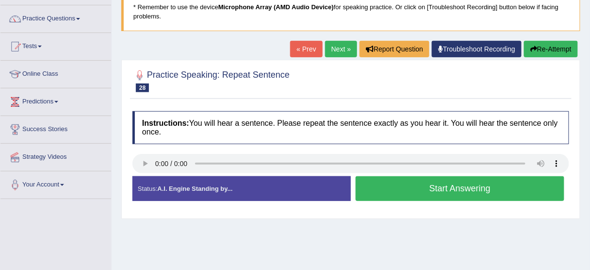
scroll to position [78, 0]
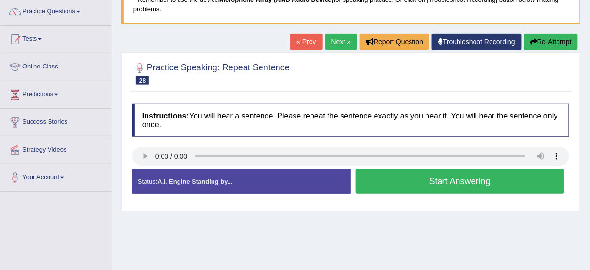
click at [507, 182] on button "Start Answering" at bounding box center [460, 181] width 209 height 25
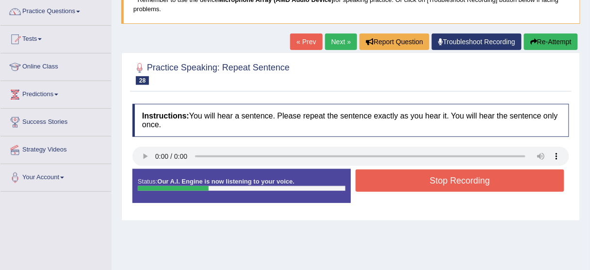
click at [507, 182] on button "Stop Recording" at bounding box center [460, 180] width 209 height 22
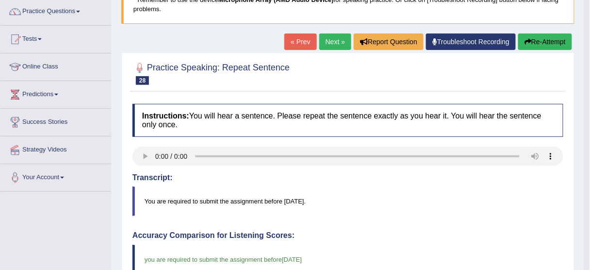
click at [328, 43] on link "Next »" at bounding box center [335, 41] width 32 height 17
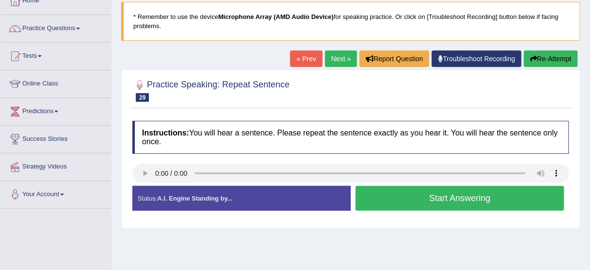
scroll to position [64, 0]
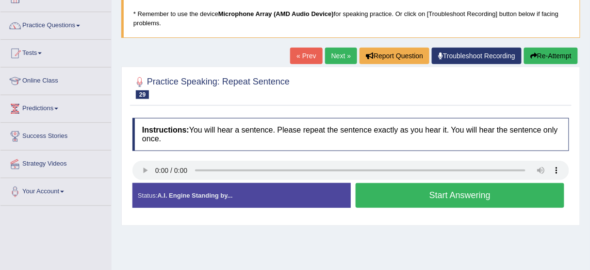
click at [436, 188] on button "Start Answering" at bounding box center [460, 195] width 209 height 25
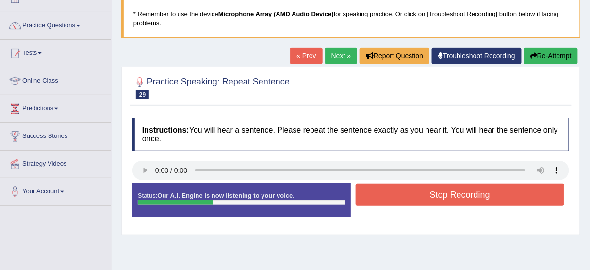
click at [436, 188] on button "Stop Recording" at bounding box center [460, 194] width 209 height 22
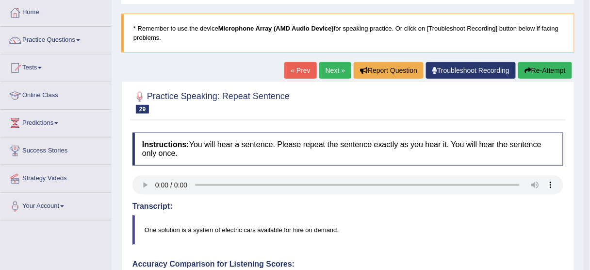
scroll to position [0, 0]
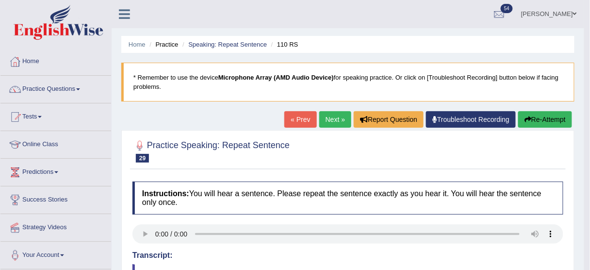
click at [537, 119] on button "Re-Attempt" at bounding box center [545, 119] width 54 height 17
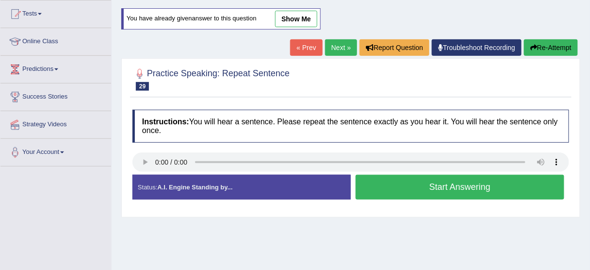
scroll to position [118, 0]
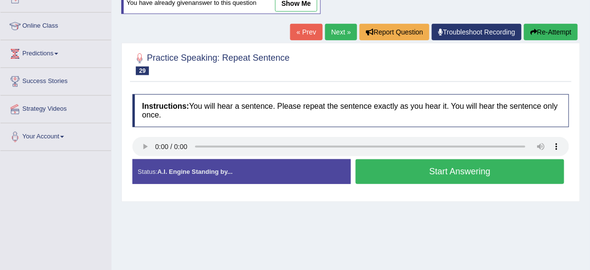
click at [381, 165] on button "Start Answering" at bounding box center [460, 171] width 209 height 25
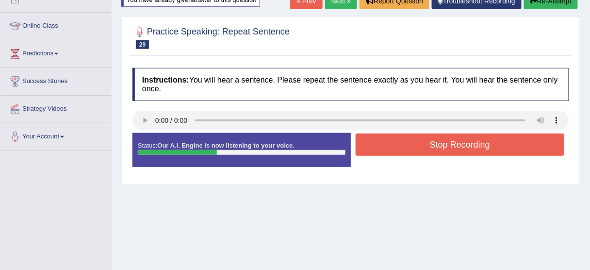
click at [390, 154] on button "Stop Recording" at bounding box center [460, 144] width 209 height 22
